Goal: Transaction & Acquisition: Obtain resource

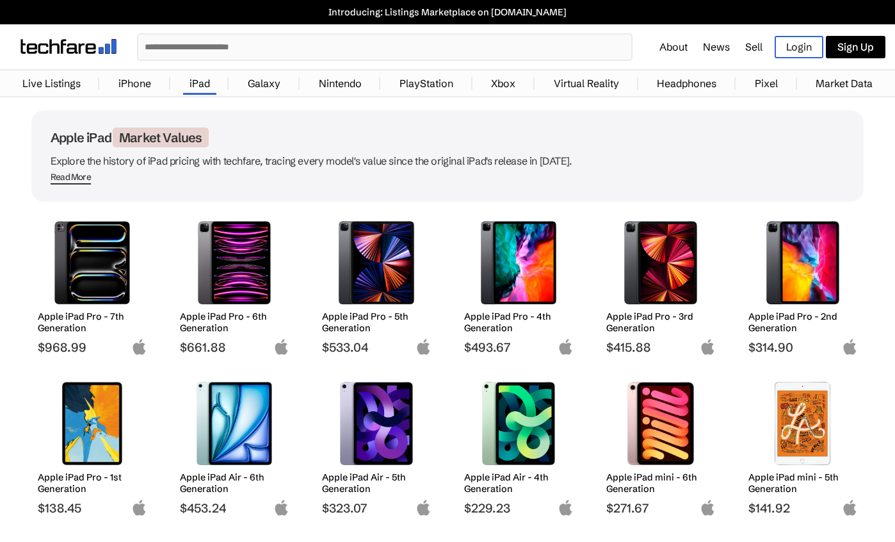
click at [74, 319] on h2 "Apple iPad Pro - 7th Generation" at bounding box center [92, 321] width 109 height 23
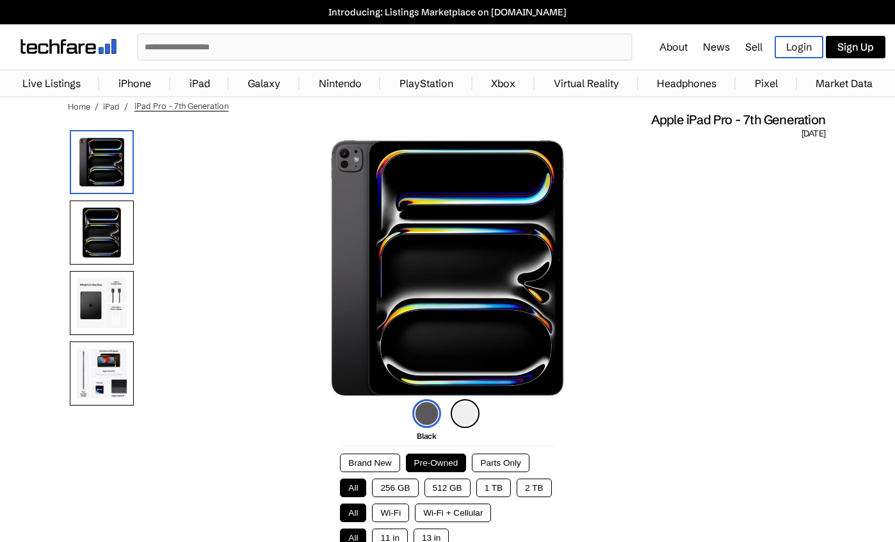
click at [541, 488] on button "2 TB" at bounding box center [534, 487] width 35 height 19
click at [446, 513] on button "Wi-Fi + Cellular" at bounding box center [453, 512] width 76 height 19
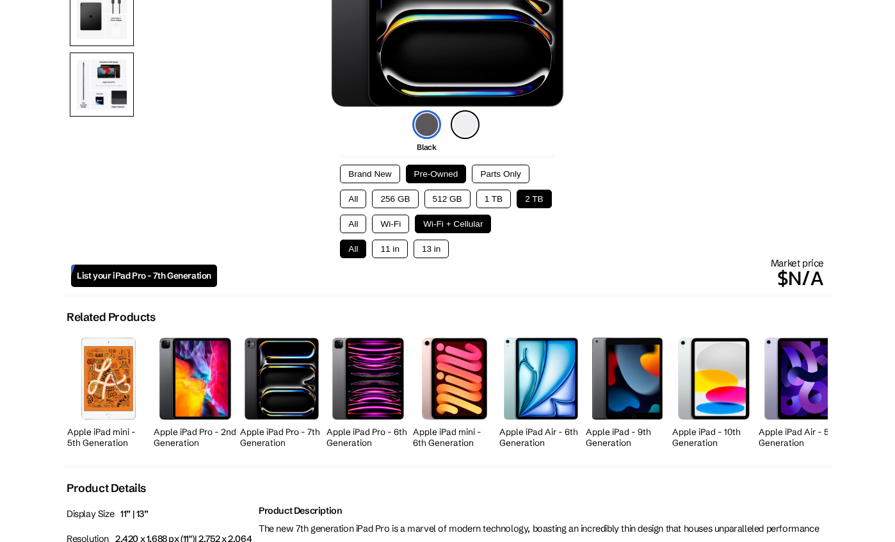
scroll to position [294, 0]
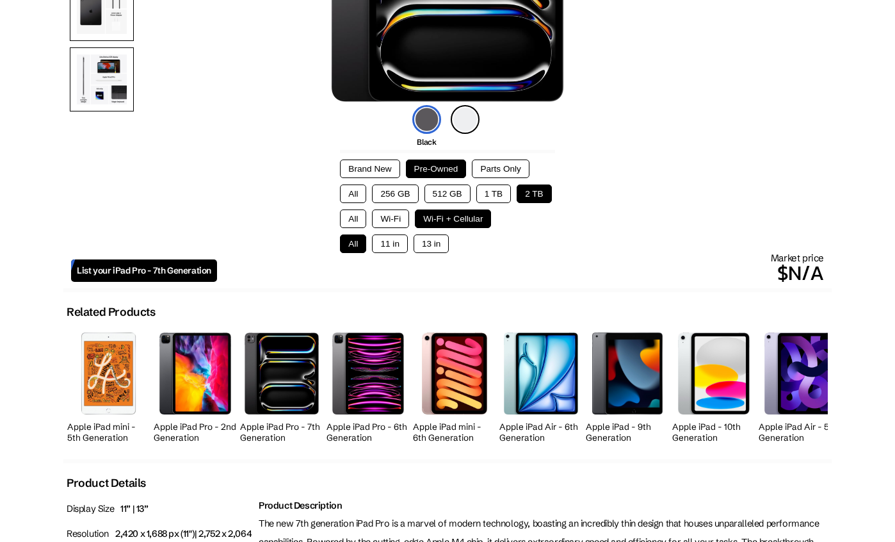
click at [511, 255] on div "Market price $N/A" at bounding box center [520, 270] width 607 height 36
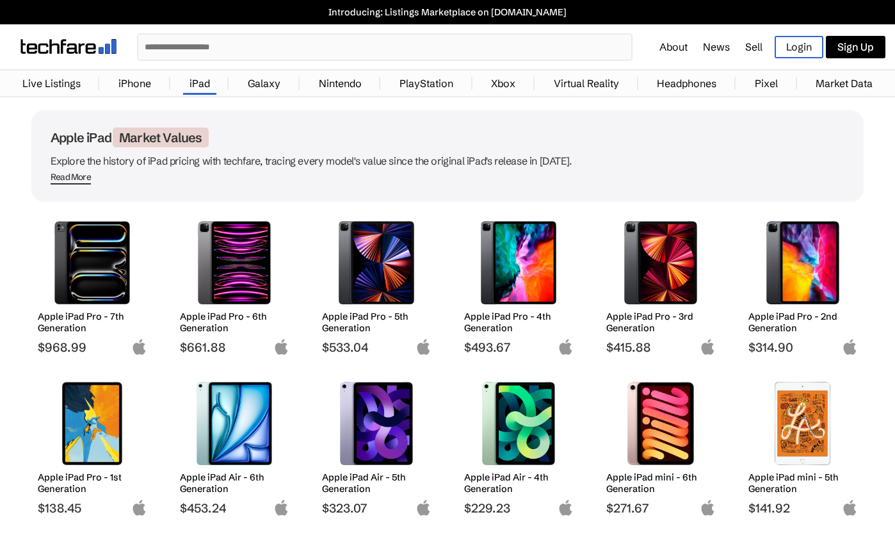
click at [73, 176] on span "Read More" at bounding box center [71, 178] width 40 height 13
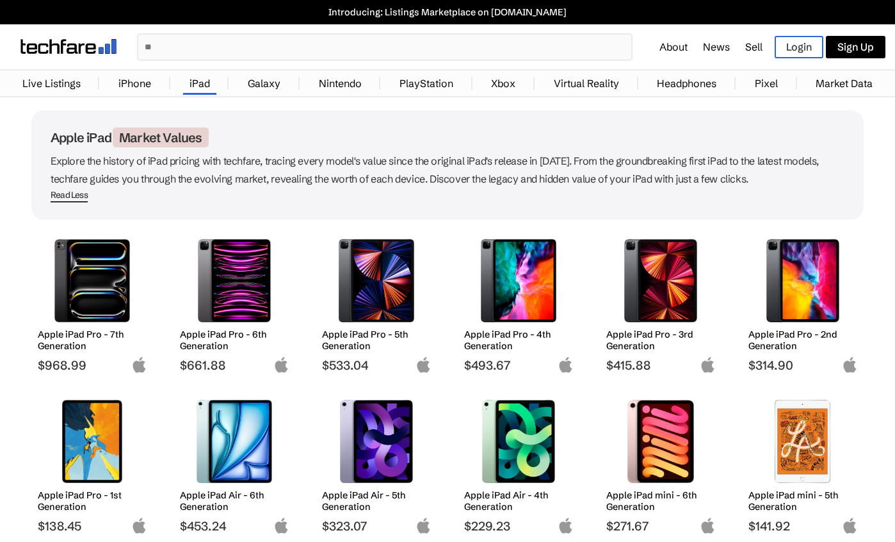
click at [89, 285] on img at bounding box center [92, 280] width 90 height 83
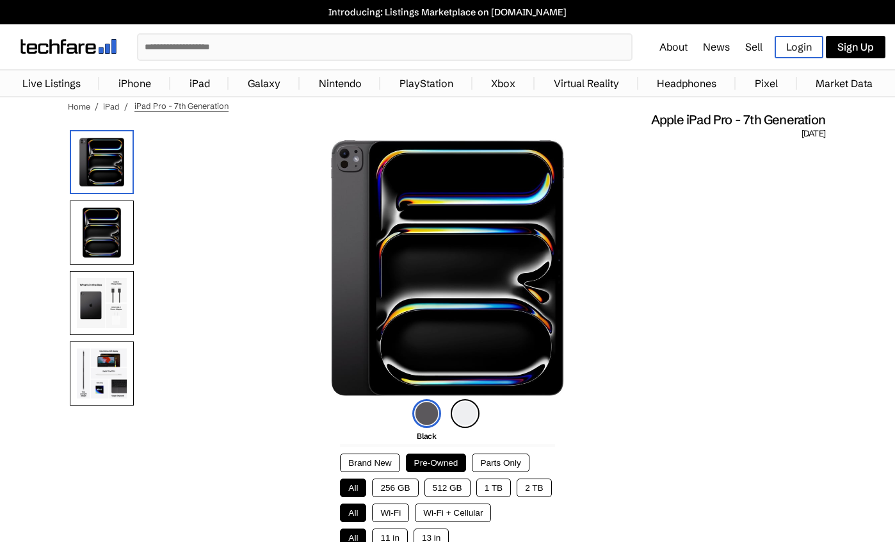
click at [499, 481] on button "1 TB" at bounding box center [493, 487] width 35 height 19
click at [430, 513] on button "Wi-Fi + Cellular" at bounding box center [453, 512] width 76 height 19
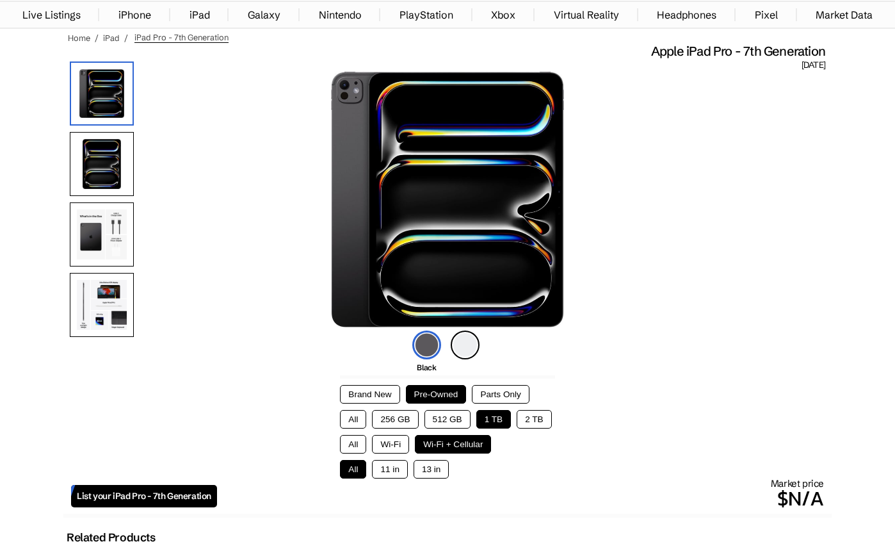
scroll to position [70, 0]
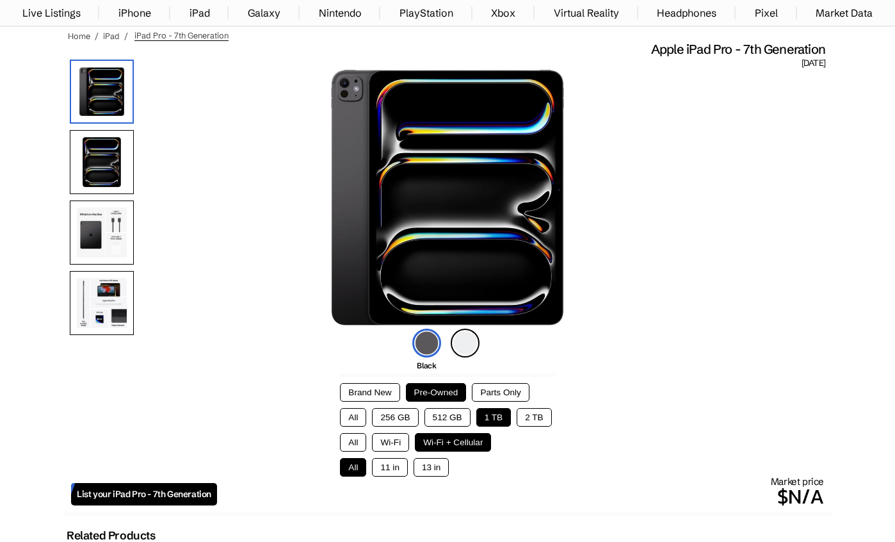
click at [431, 470] on button "13 in" at bounding box center [431, 467] width 35 height 19
click at [142, 502] on link "List your iPad Pro - 7th Generation" at bounding box center [144, 494] width 146 height 22
click at [455, 417] on button "512 GB" at bounding box center [447, 417] width 46 height 19
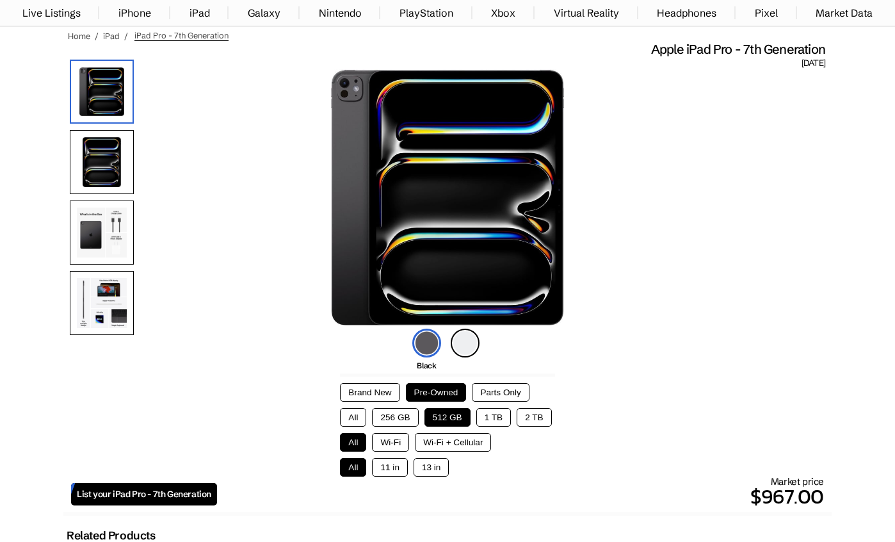
click at [458, 437] on button "Wi-Fi + Cellular" at bounding box center [453, 442] width 76 height 19
click at [428, 470] on button "13 in" at bounding box center [431, 467] width 35 height 19
